Goal: Task Accomplishment & Management: Use online tool/utility

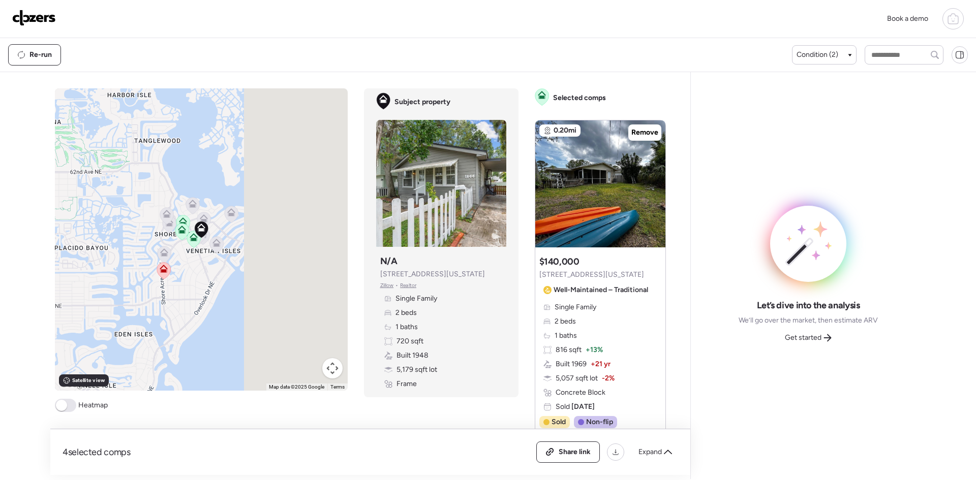
drag, startPoint x: 0, startPoint y: 0, endPoint x: 34, endPoint y: 18, distance: 38.2
click at [34, 18] on img at bounding box center [34, 18] width 44 height 16
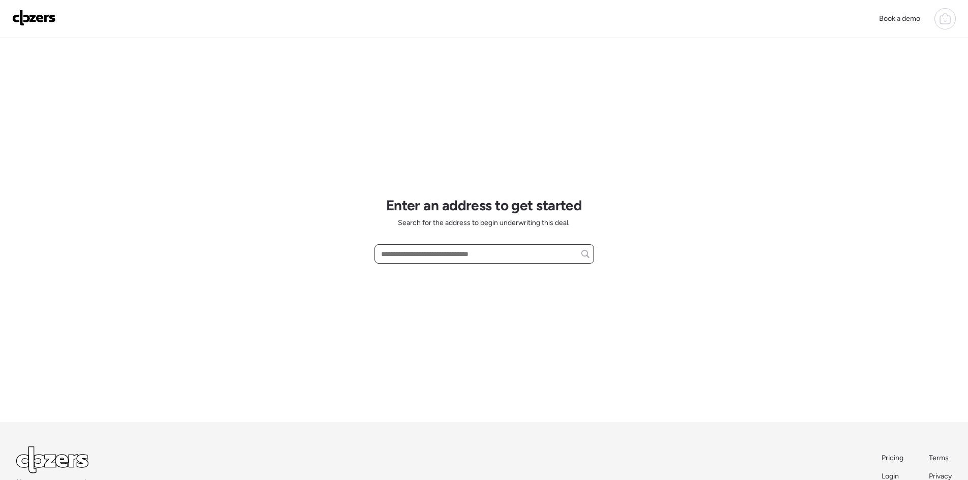
paste input "**********"
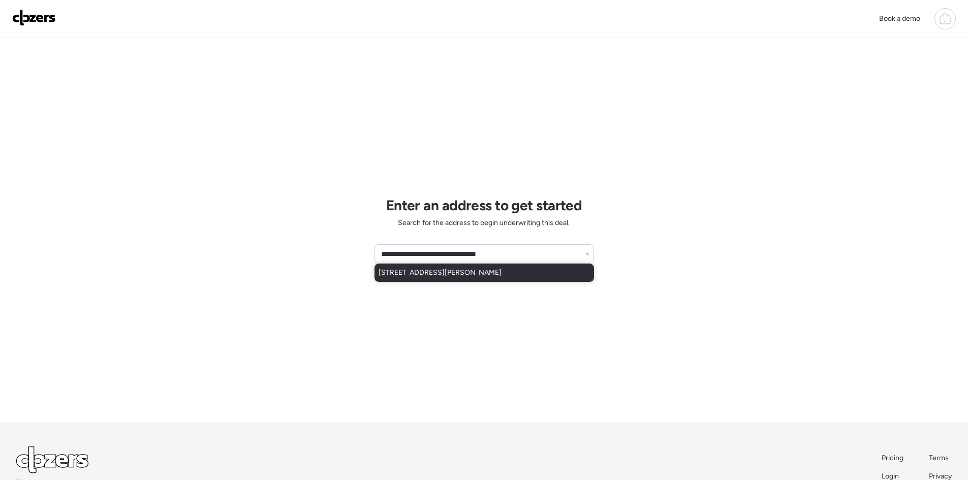
click at [507, 271] on div "[STREET_ADDRESS][PERSON_NAME]" at bounding box center [485, 273] width 220 height 18
type input "**********"
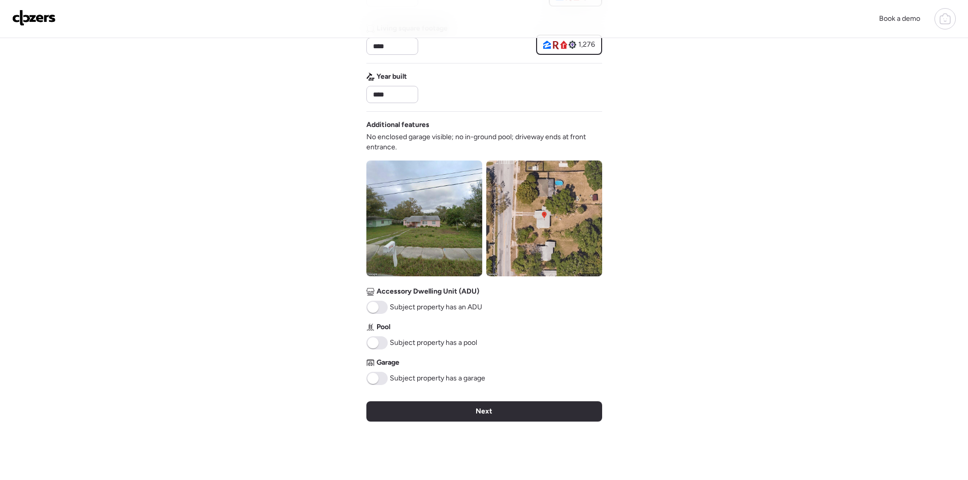
scroll to position [271, 0]
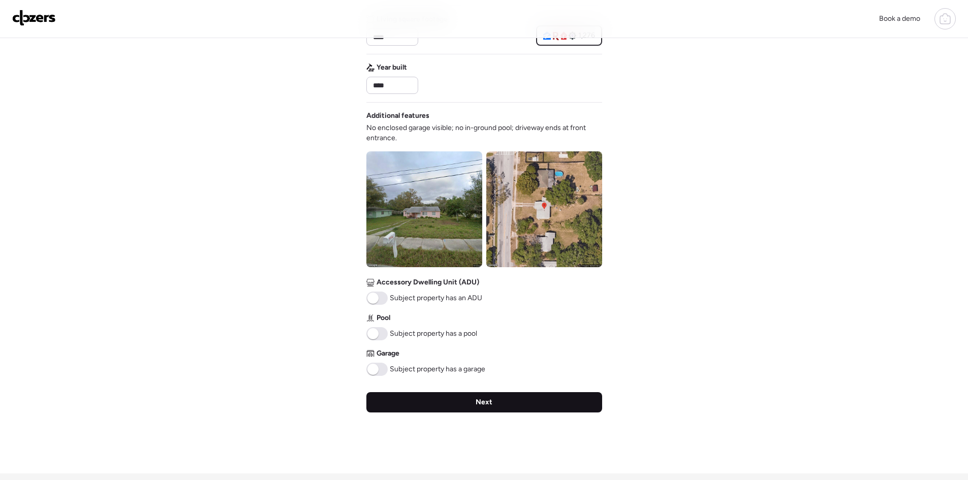
click at [465, 403] on div "Next" at bounding box center [485, 402] width 236 height 20
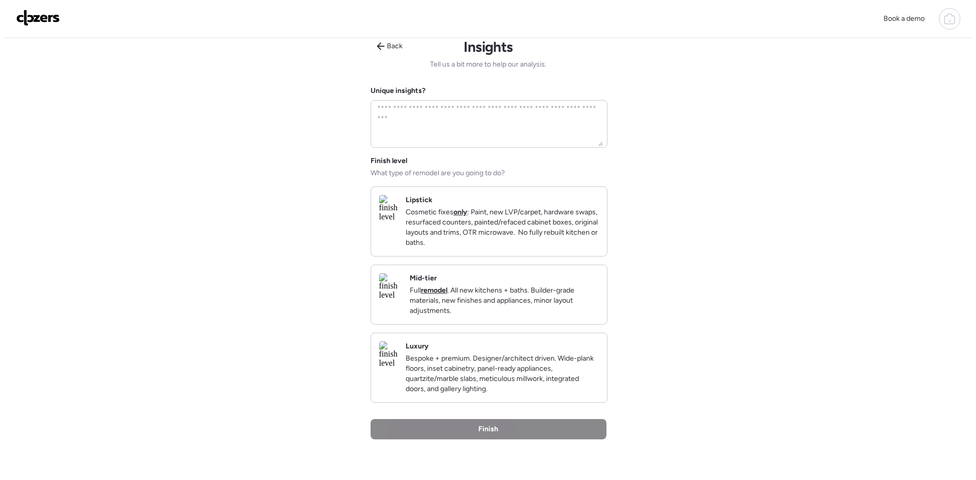
scroll to position [0, 0]
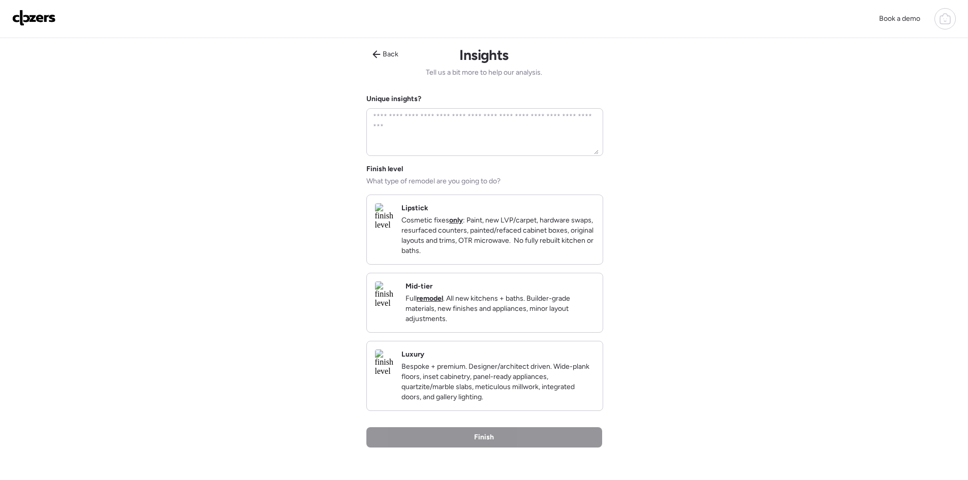
click at [464, 385] on p "Bespoke + premium. Designer/architect driven. Wide-plank floors, inset cabinetr…" at bounding box center [498, 382] width 193 height 41
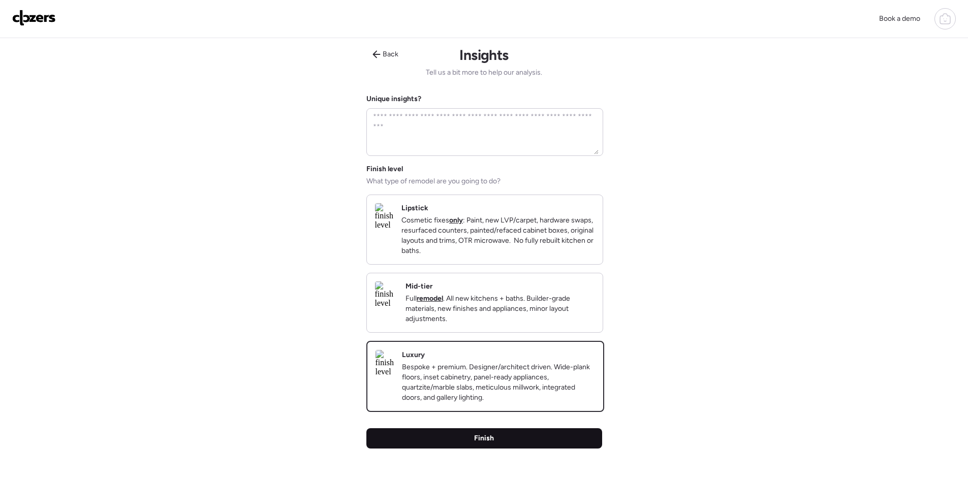
click at [471, 449] on div "Finish" at bounding box center [485, 439] width 236 height 20
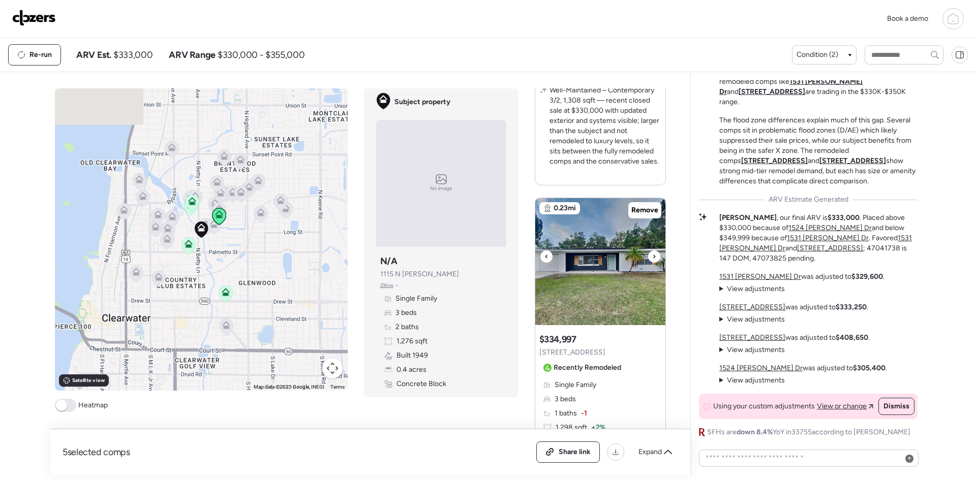
scroll to position [474, 0]
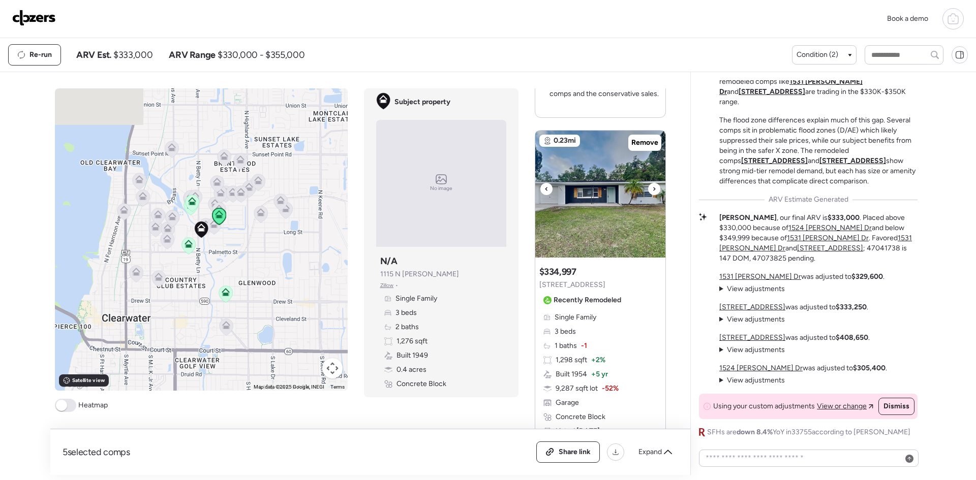
click at [648, 190] on div at bounding box center [654, 189] width 12 height 12
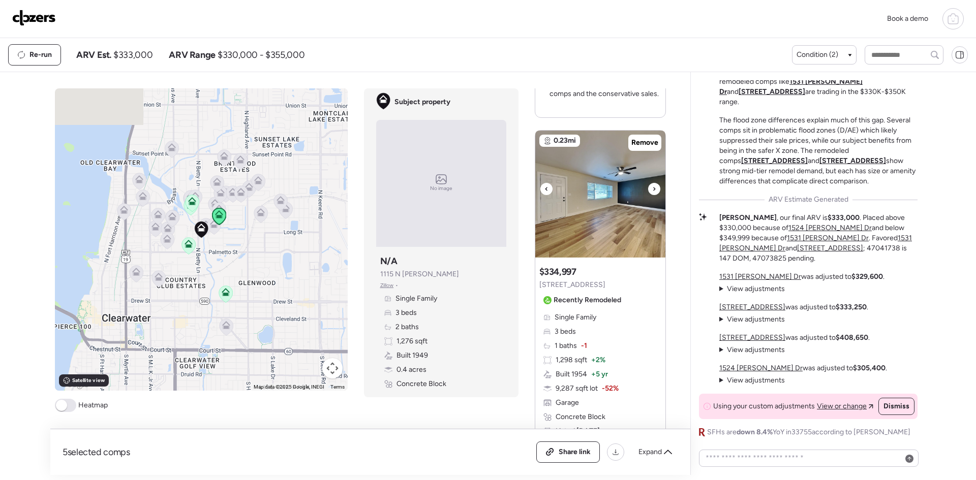
click at [648, 190] on div at bounding box center [654, 189] width 12 height 12
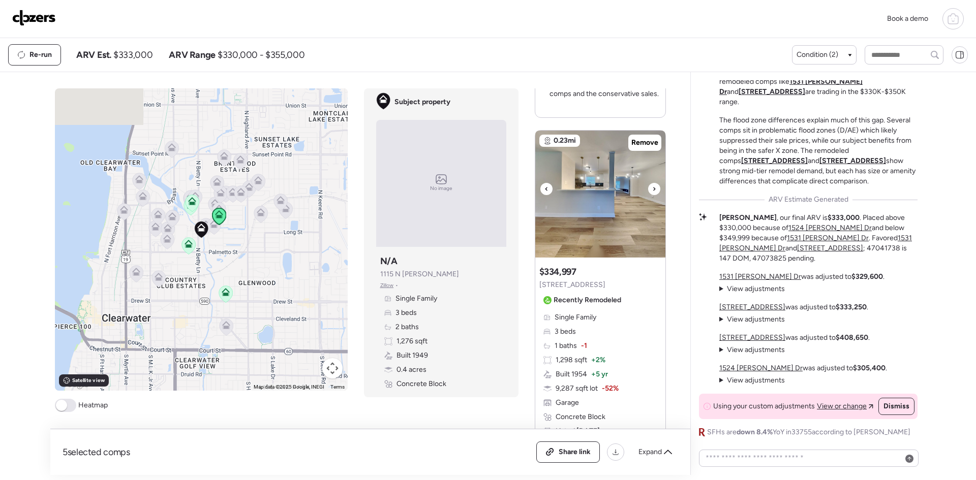
click at [648, 190] on div at bounding box center [654, 189] width 12 height 12
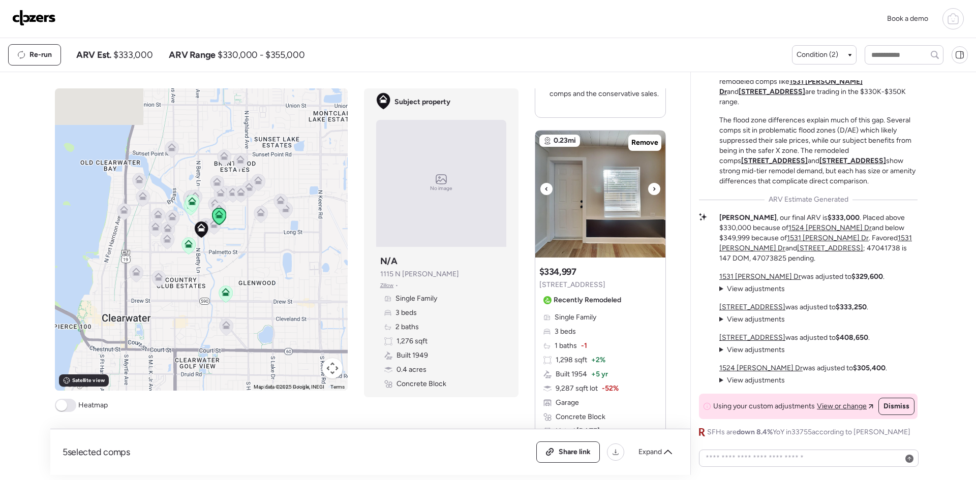
click at [648, 190] on div at bounding box center [654, 189] width 12 height 12
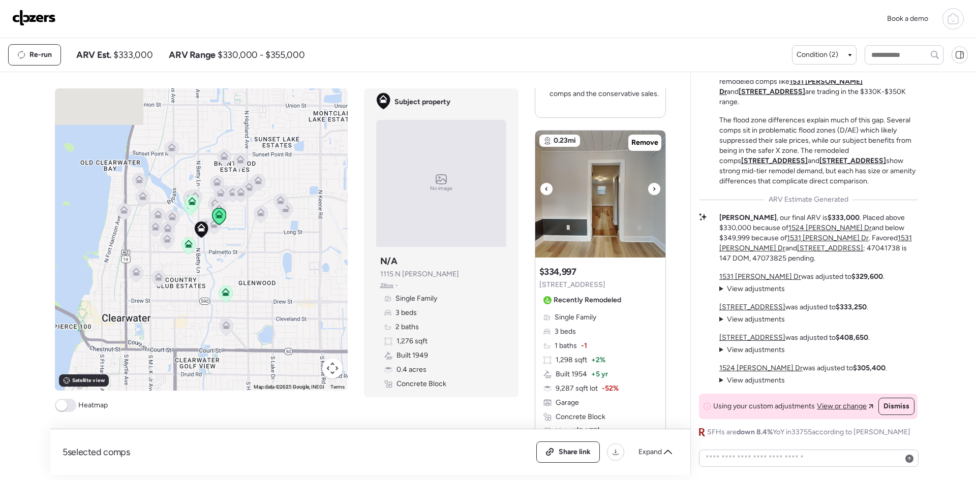
click at [648, 190] on div at bounding box center [654, 189] width 12 height 12
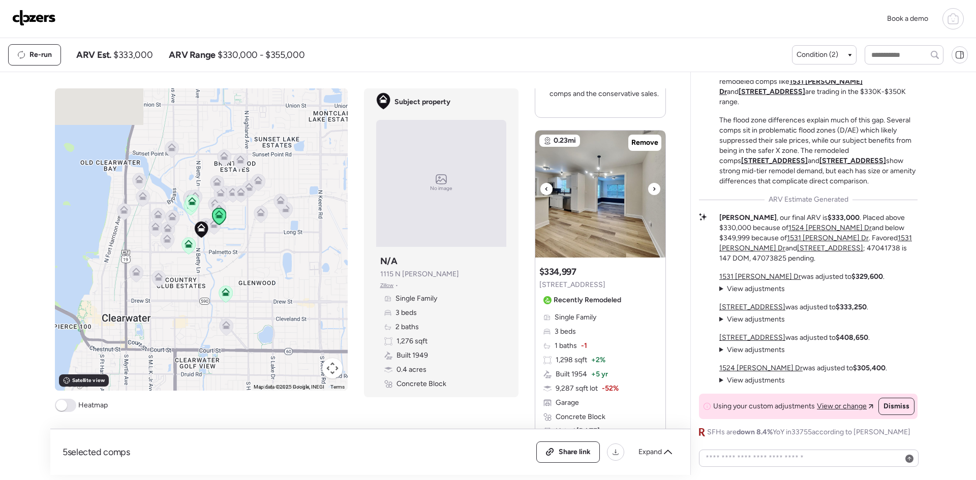
click at [652, 192] on icon at bounding box center [654, 189] width 4 height 12
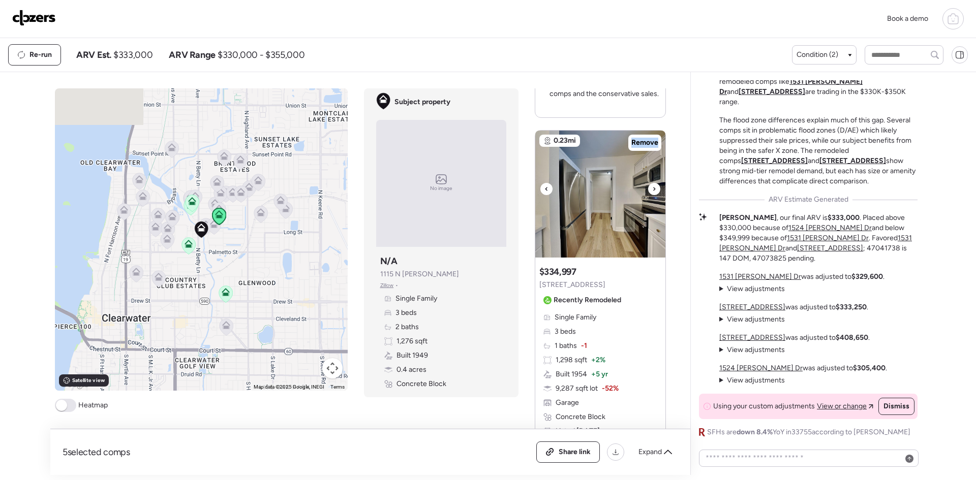
click at [652, 192] on icon at bounding box center [654, 189] width 4 height 12
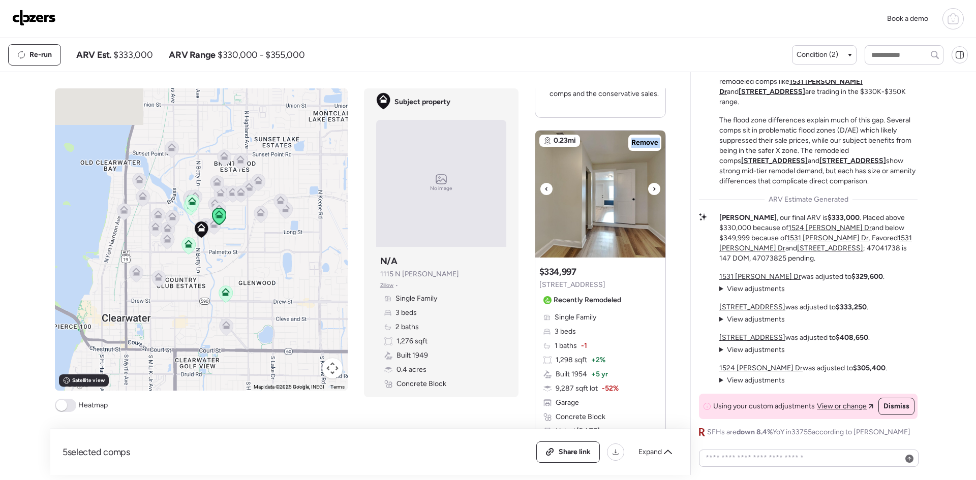
click at [652, 192] on icon at bounding box center [654, 189] width 4 height 12
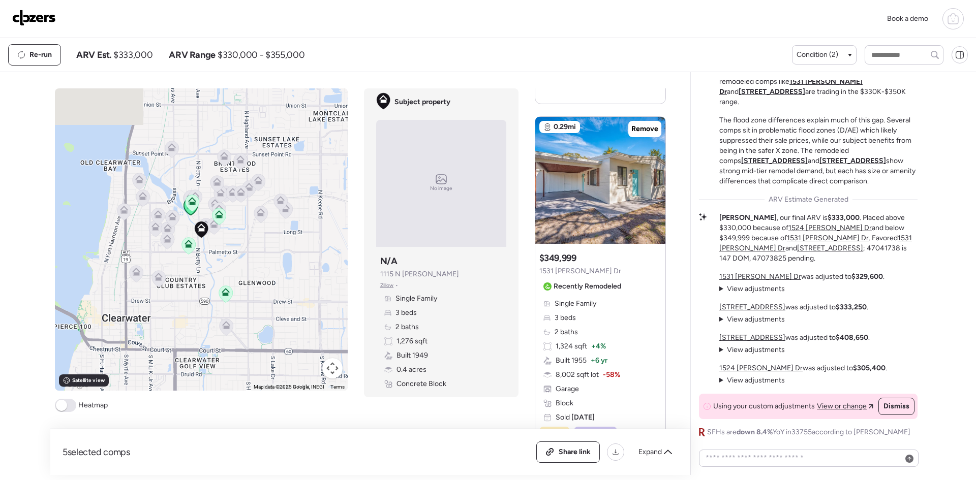
scroll to position [1423, 0]
click at [648, 168] on div at bounding box center [654, 174] width 12 height 12
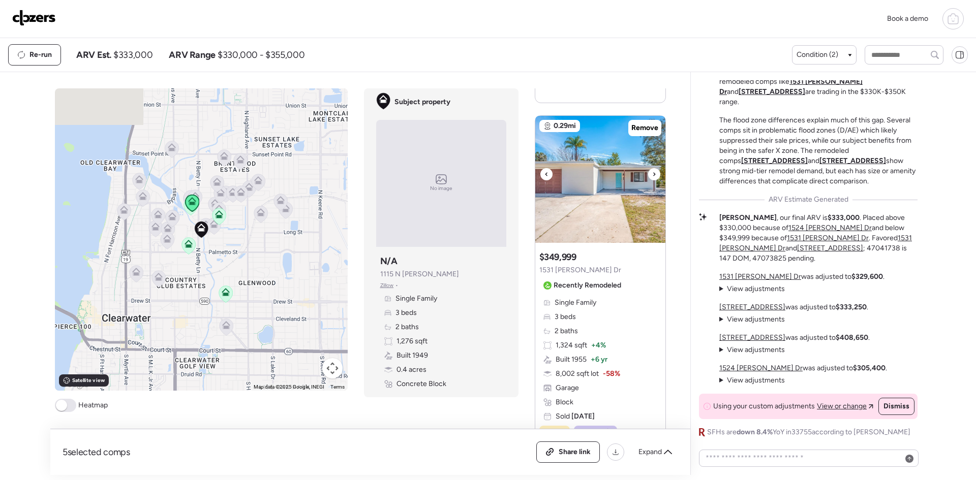
click at [648, 168] on div at bounding box center [654, 174] width 12 height 12
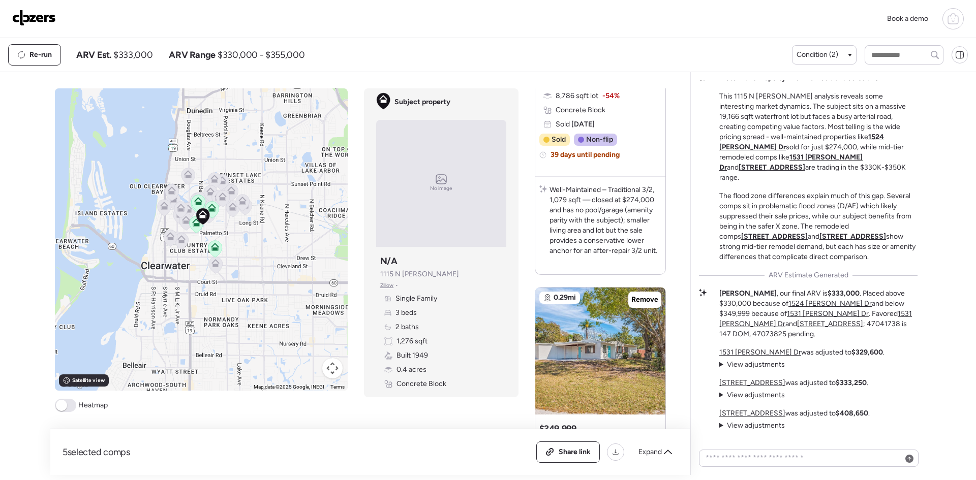
scroll to position [1220, 0]
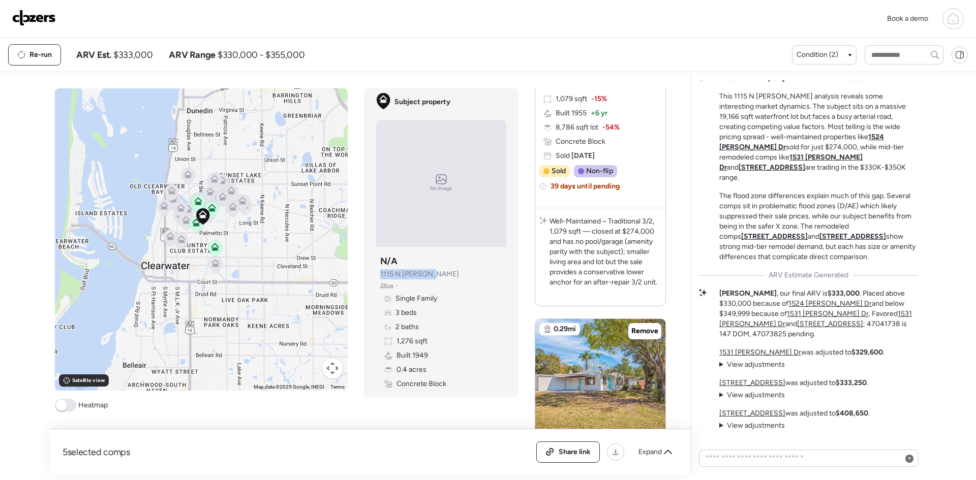
drag, startPoint x: 430, startPoint y: 273, endPoint x: 377, endPoint y: 272, distance: 53.4
click at [377, 272] on div "Subject property N/A 1115 N Betty Ln Zillow • Single Family 3 beds 2 baths 1,27…" at bounding box center [441, 322] width 130 height 142
copy span "1115 N Betty Ln"
